Goal: Information Seeking & Learning: Check status

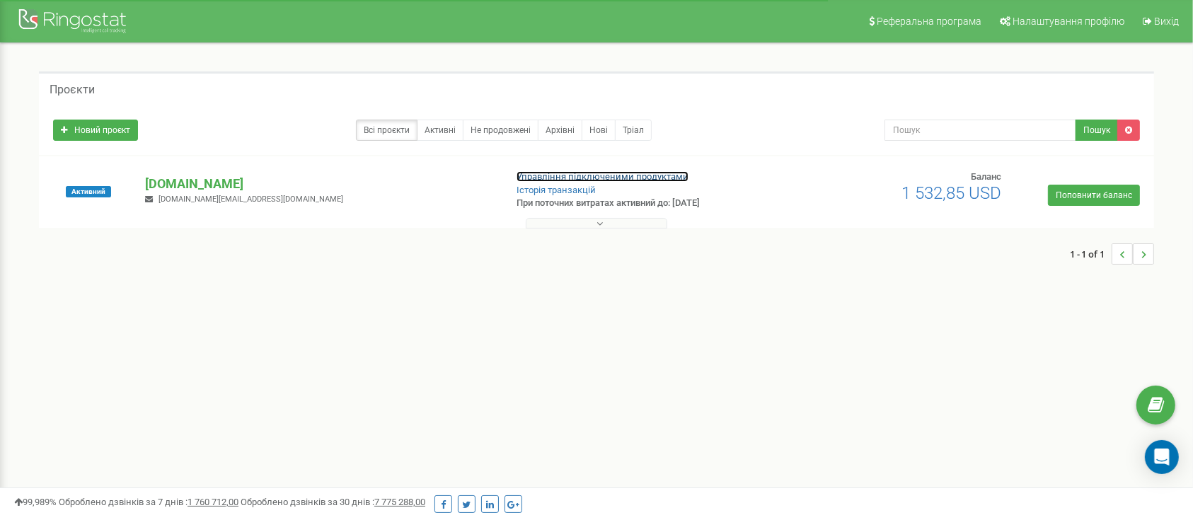
click at [617, 175] on link "Управління підключеними продуктами" at bounding box center [603, 176] width 172 height 11
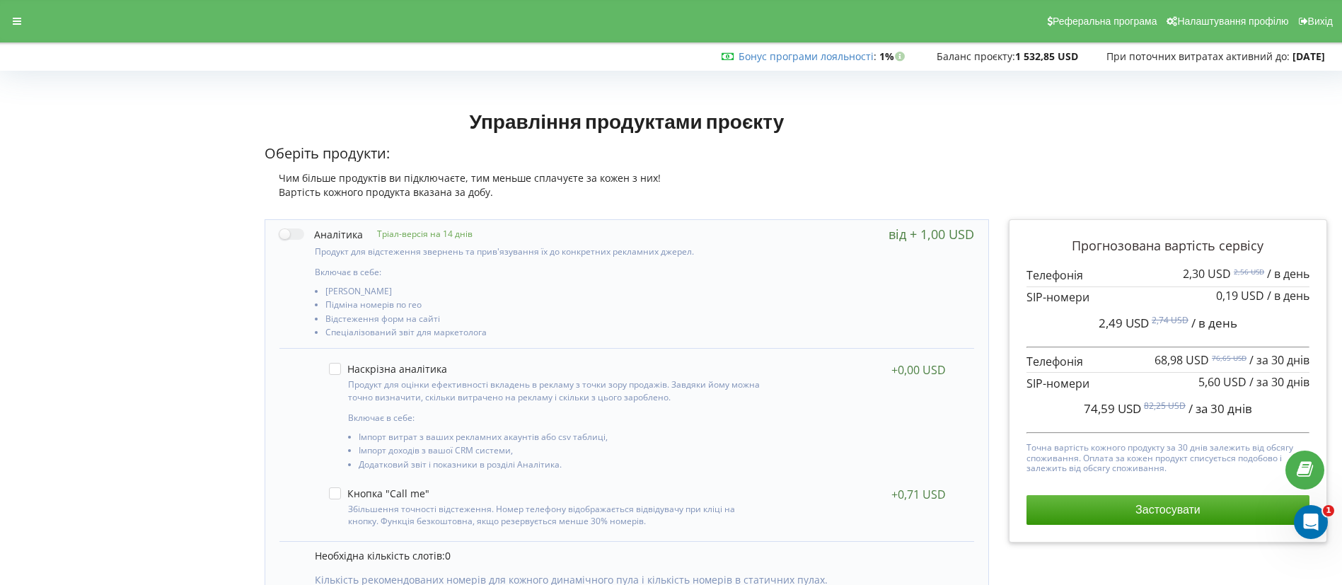
click at [3, 18] on div "Реферальна програма Налаштування профілю Вихід" at bounding box center [671, 21] width 1362 height 42
click at [16, 25] on icon at bounding box center [17, 21] width 8 height 10
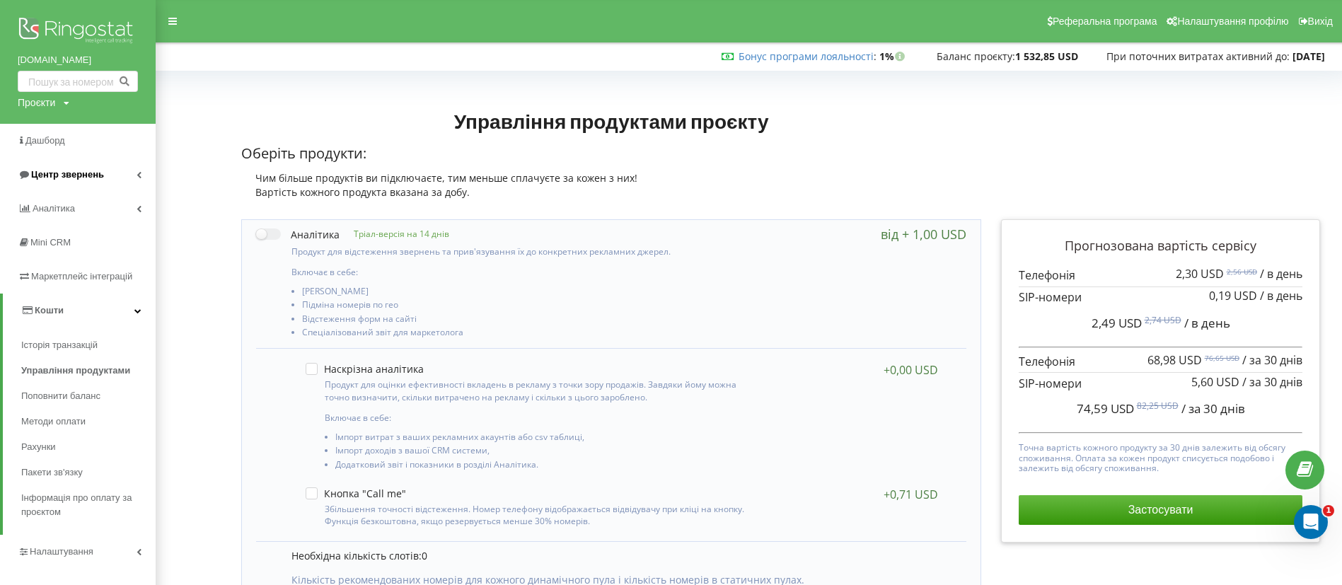
click at [93, 166] on link "Центр звернень" at bounding box center [78, 175] width 156 height 34
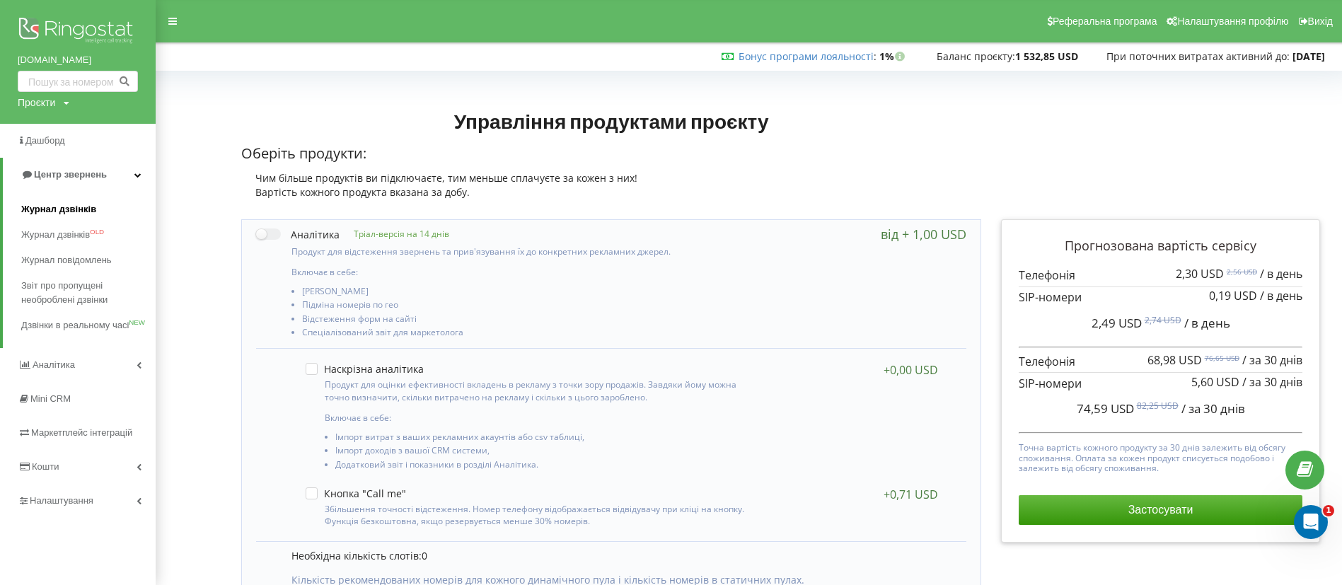
click at [103, 209] on link "Журнал дзвінків" at bounding box center [88, 209] width 134 height 25
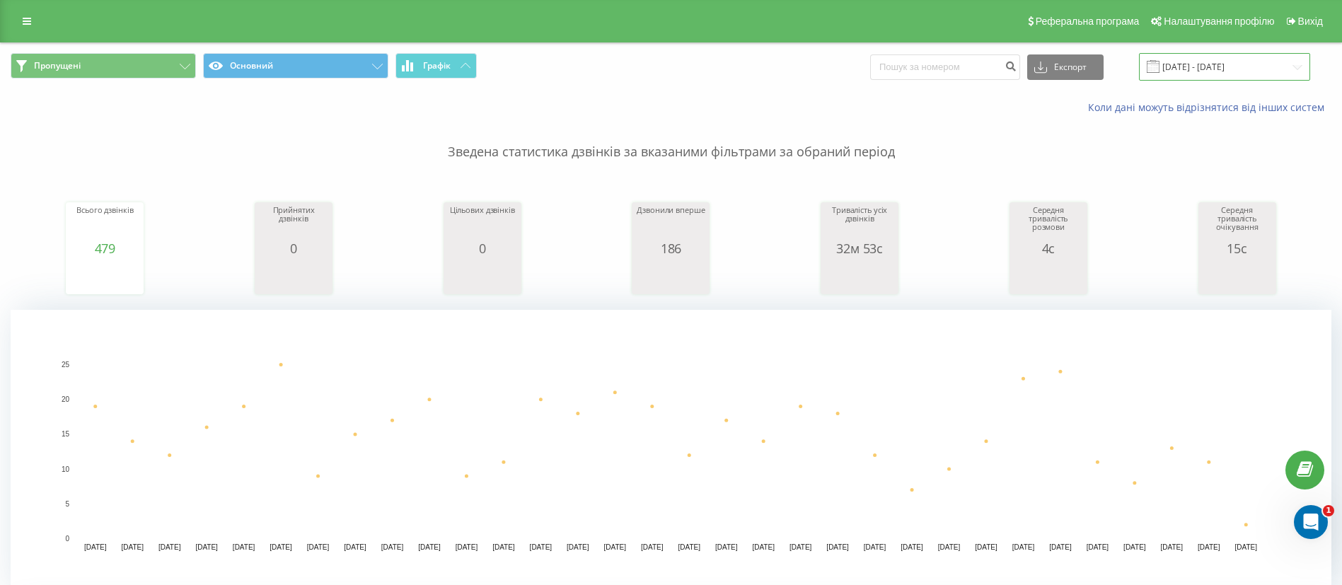
click at [1213, 59] on input "22.07.2025 - 22.08.2025" at bounding box center [1224, 67] width 171 height 28
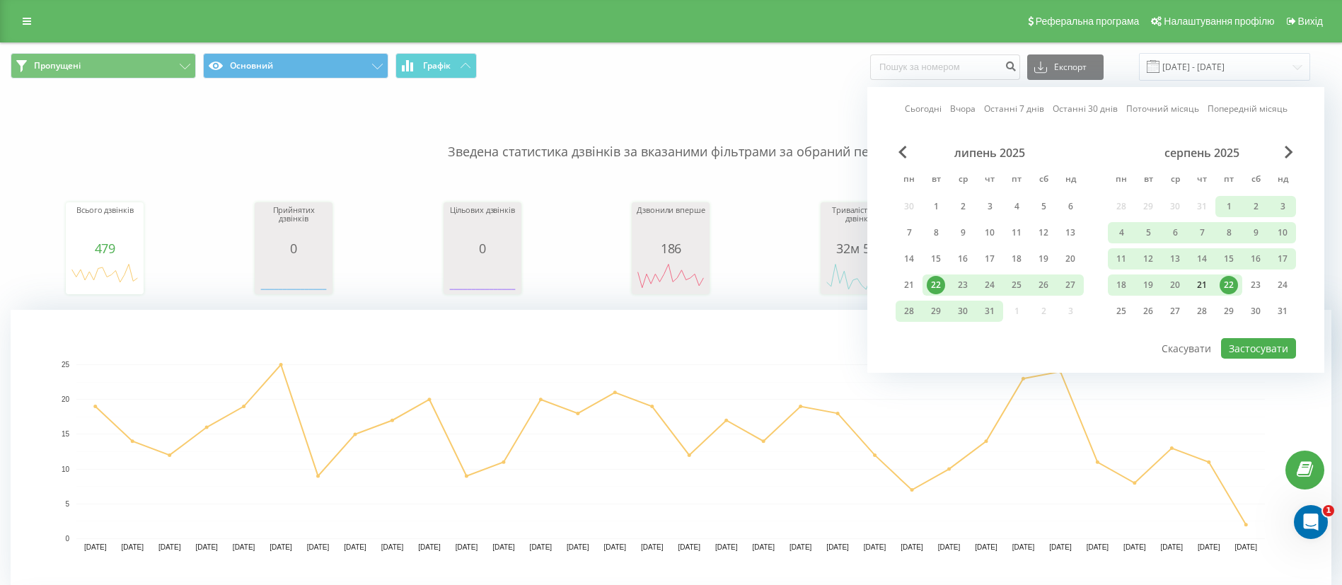
click at [1202, 289] on div "21" at bounding box center [1202, 285] width 18 height 18
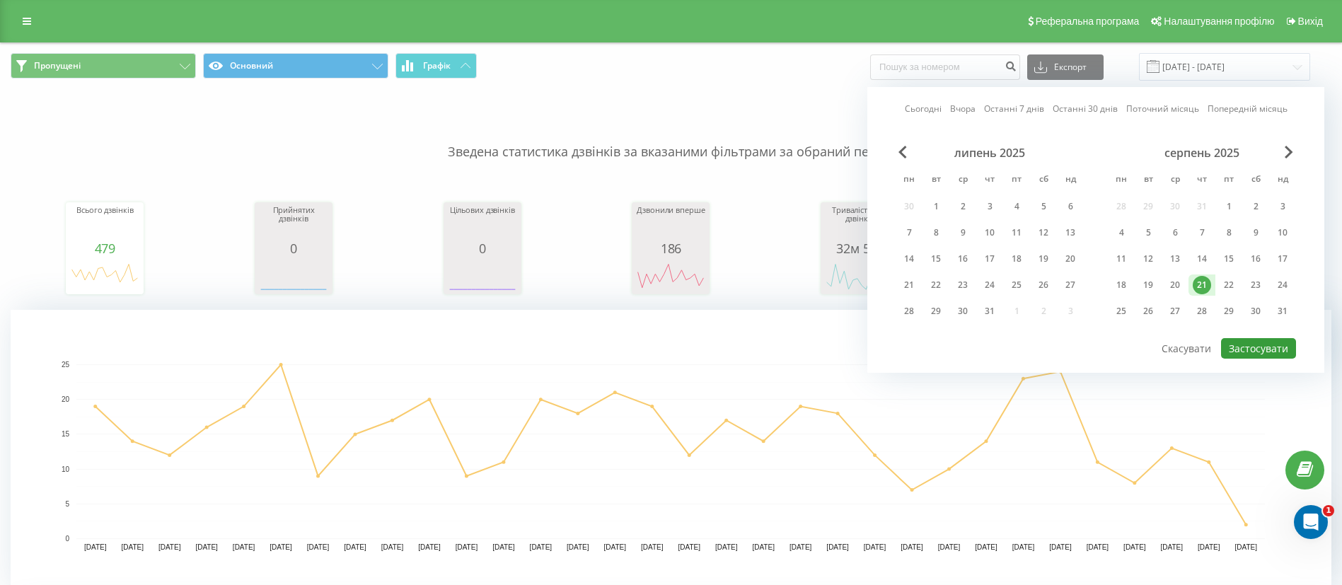
click at [1252, 350] on button "Застосувати" at bounding box center [1258, 348] width 75 height 21
type input "21.08.2025 - 21.08.2025"
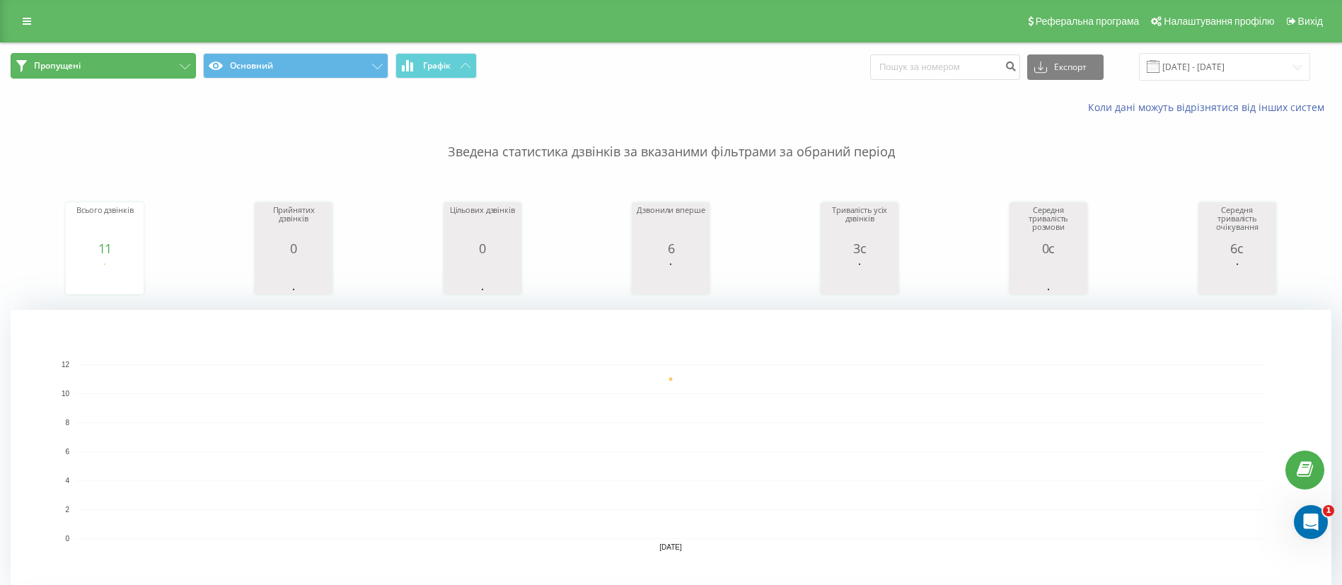
click at [92, 75] on button "Пропущені" at bounding box center [103, 65] width 185 height 25
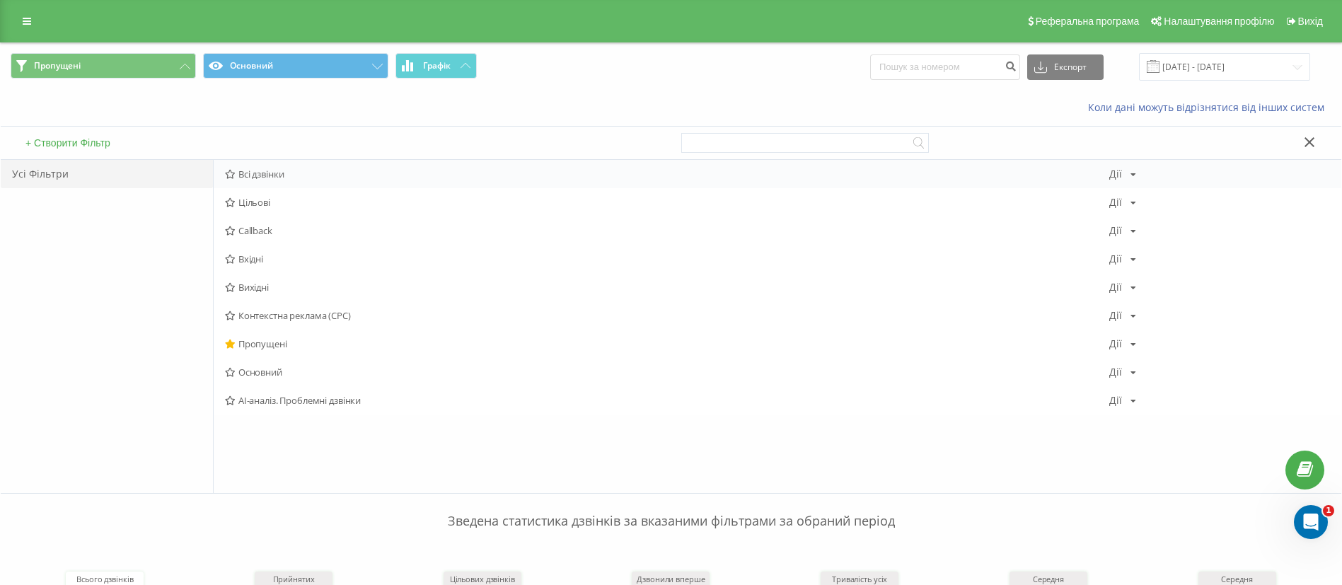
click at [284, 171] on span "Всі дзвінки" at bounding box center [667, 174] width 884 height 10
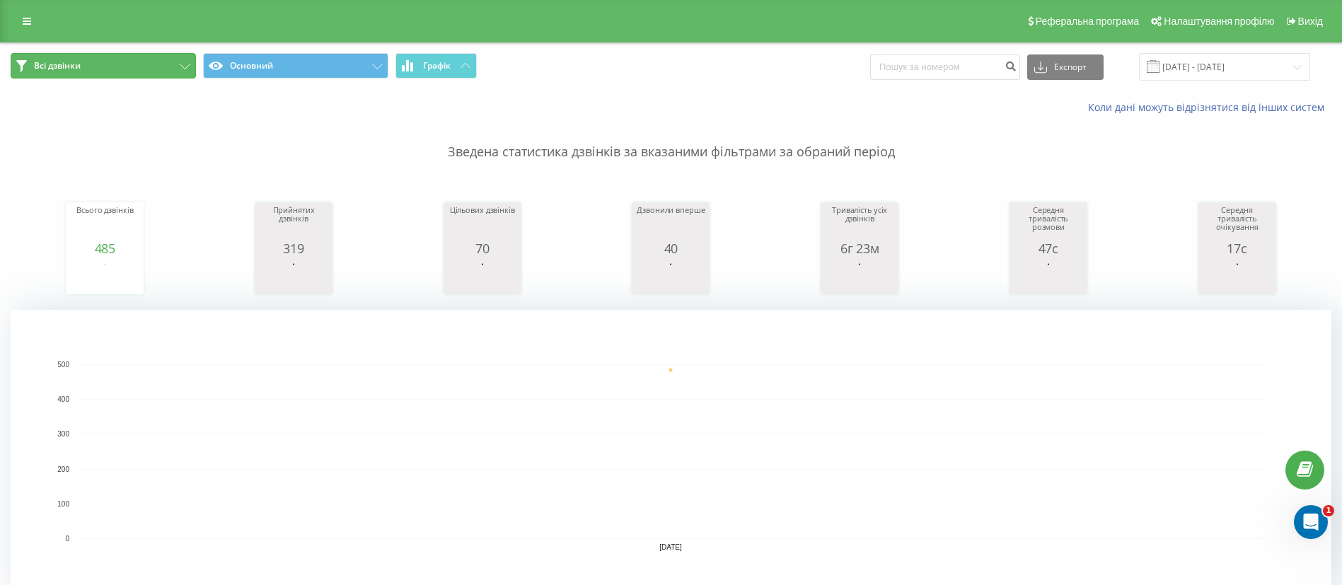
click at [164, 57] on button "Всі дзвінки" at bounding box center [103, 65] width 185 height 25
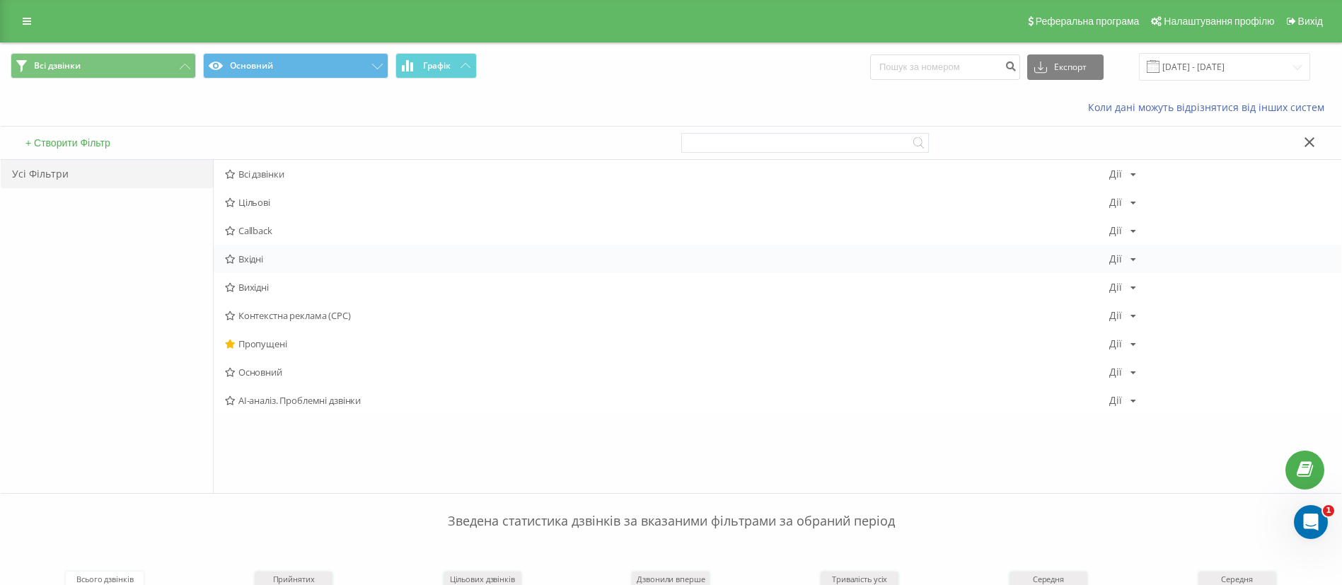
click at [260, 262] on span "Вхідні" at bounding box center [667, 259] width 884 height 10
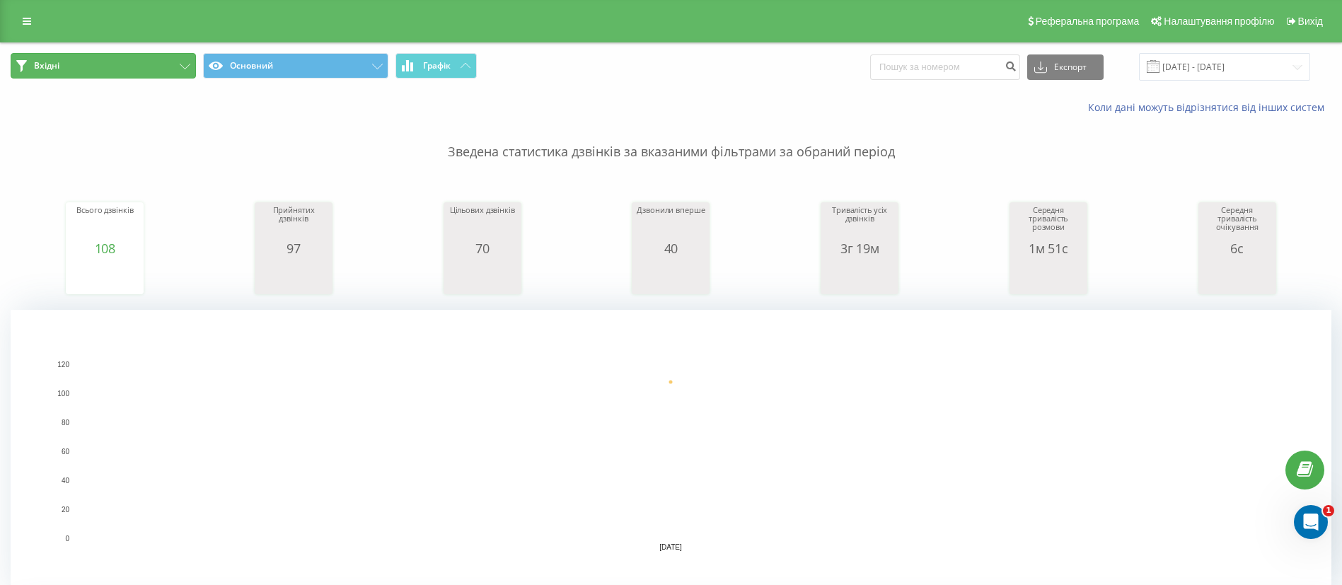
click at [40, 71] on span "Вхідні" at bounding box center [46, 65] width 25 height 11
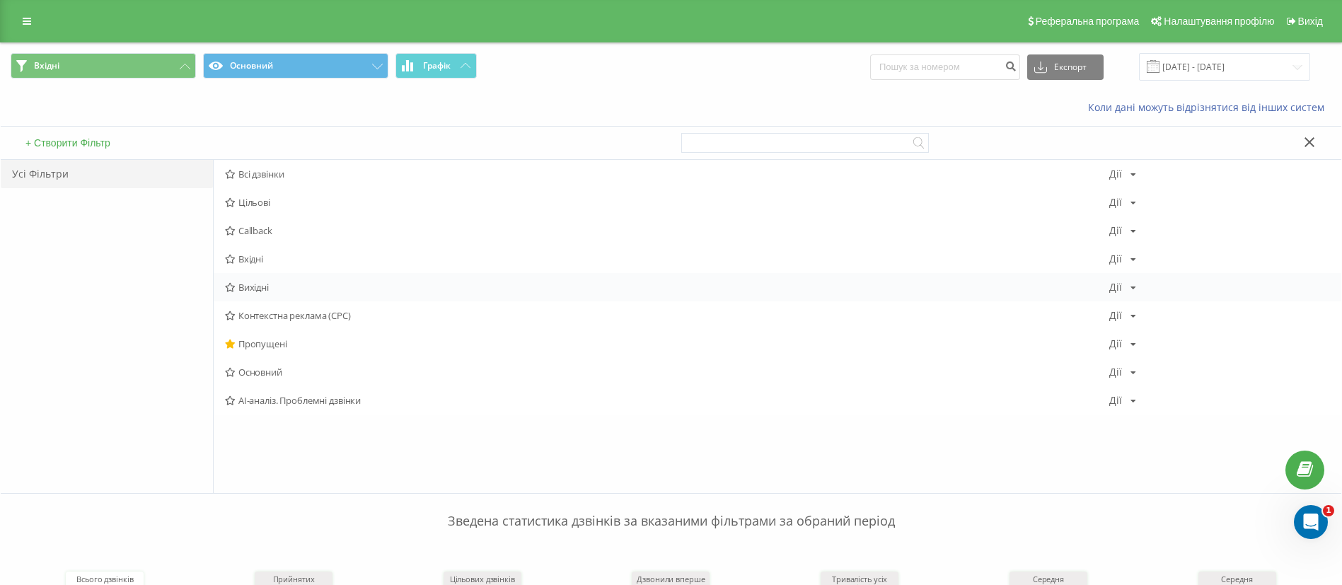
click at [266, 286] on span "Вихідні" at bounding box center [667, 287] width 884 height 10
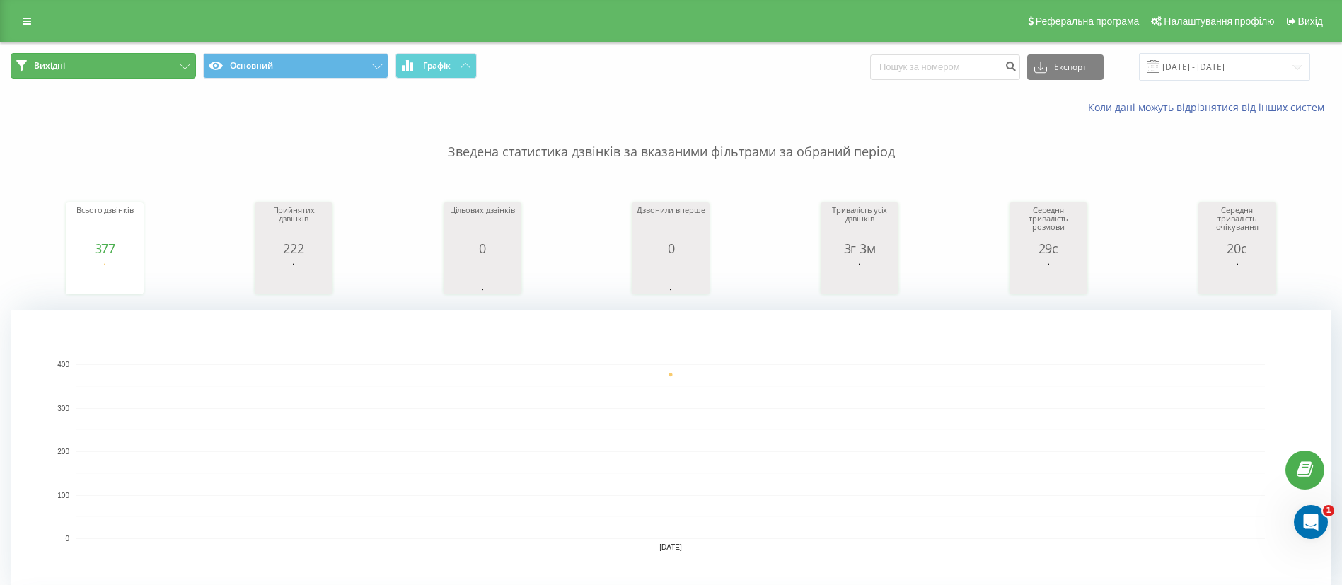
click at [108, 71] on button "Вихідні" at bounding box center [103, 65] width 185 height 25
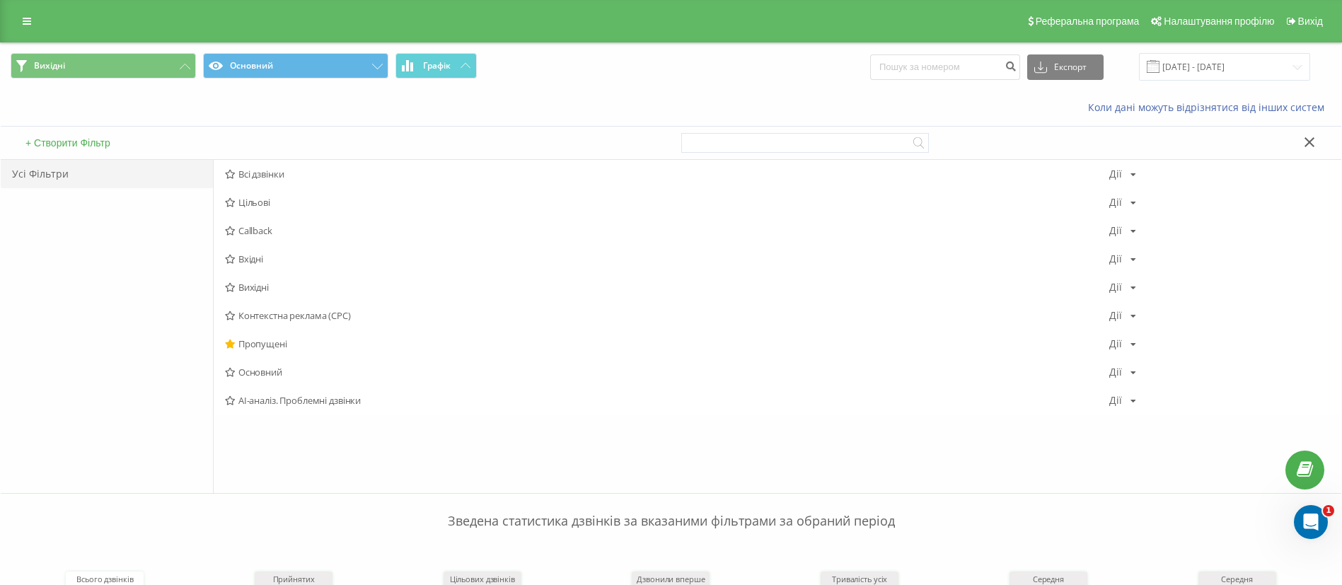
click at [247, 261] on span "Вхідні" at bounding box center [667, 259] width 884 height 10
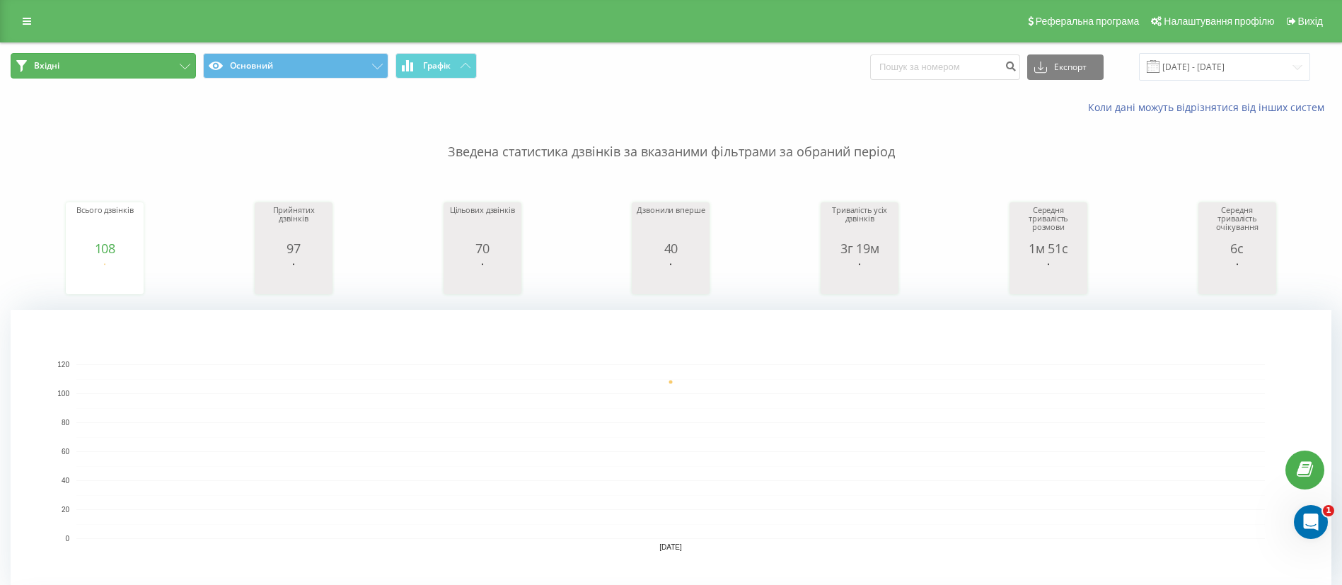
click at [67, 62] on button "Вхідні" at bounding box center [103, 65] width 185 height 25
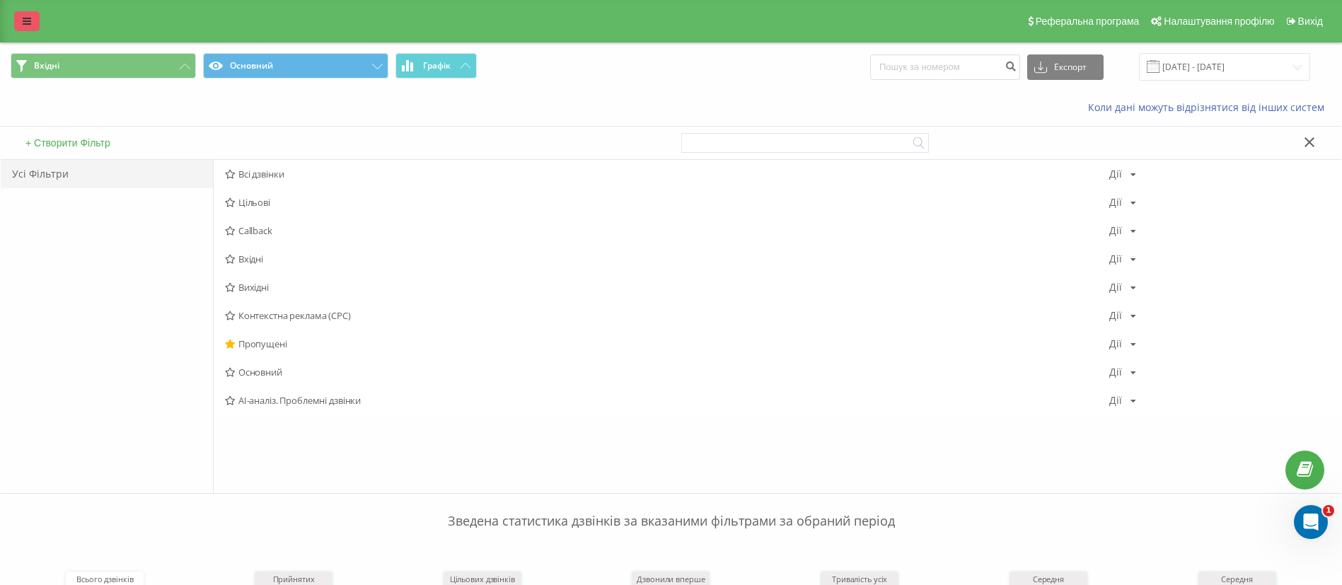
click at [27, 20] on icon at bounding box center [27, 21] width 8 height 10
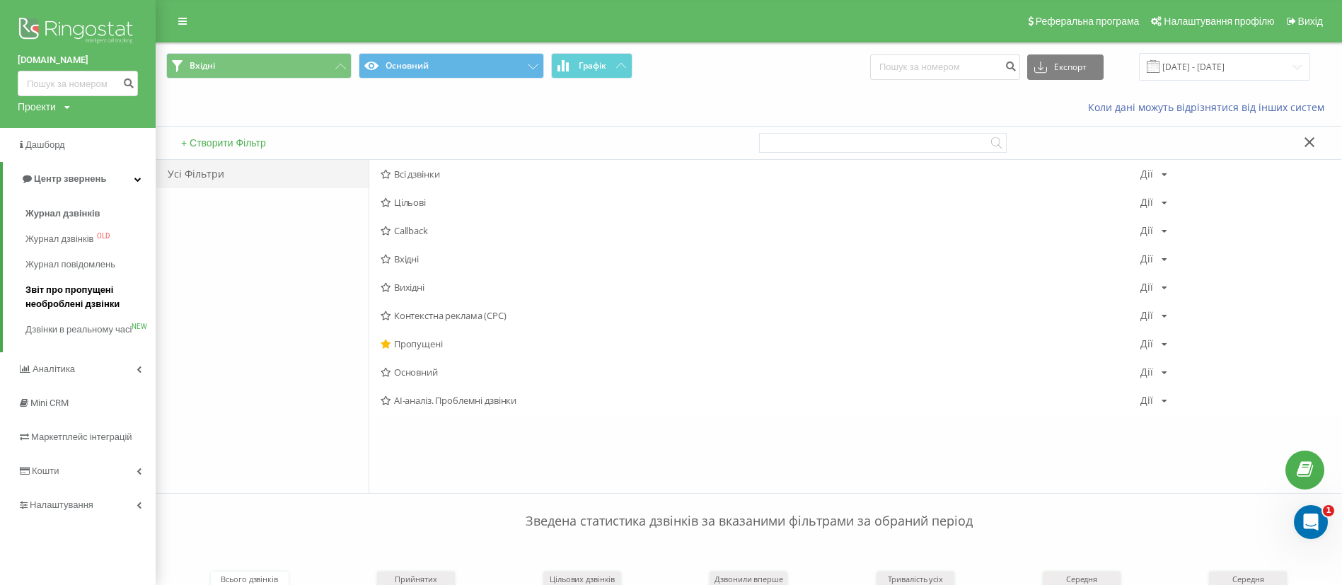
click at [36, 294] on span "Звіт про пропущені необроблені дзвінки" at bounding box center [86, 297] width 123 height 28
